Goal: Transaction & Acquisition: Purchase product/service

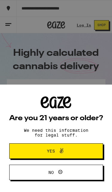
click at [59, 153] on icon at bounding box center [61, 151] width 7 height 7
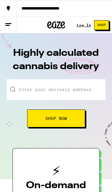
click at [70, 89] on input "Enter your delivery address" at bounding box center [56, 89] width 98 height 21
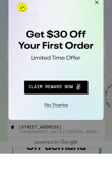
click at [85, 1] on button "Close Modal" at bounding box center [84, 2] width 12 height 12
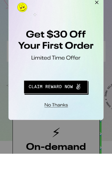
scroll to position [38, 0]
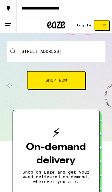
click at [68, 46] on input "[STREET_ADDRESS]" at bounding box center [56, 51] width 98 height 21
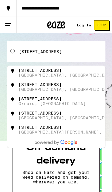
click at [63, 50] on input "[STREET_ADDRESS]" at bounding box center [56, 51] width 98 height 21
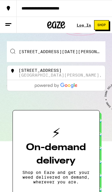
click at [39, 71] on div "[STREET_ADDRESS]" at bounding box center [39, 70] width 43 height 5
type input "[STREET_ADDRESS][DATE][PERSON_NAME]"
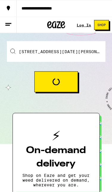
scroll to position [38, 0]
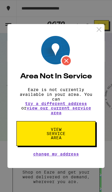
click at [97, 27] on img at bounding box center [98, 29] width 7 height 7
